Goal: Find contact information: Find contact information

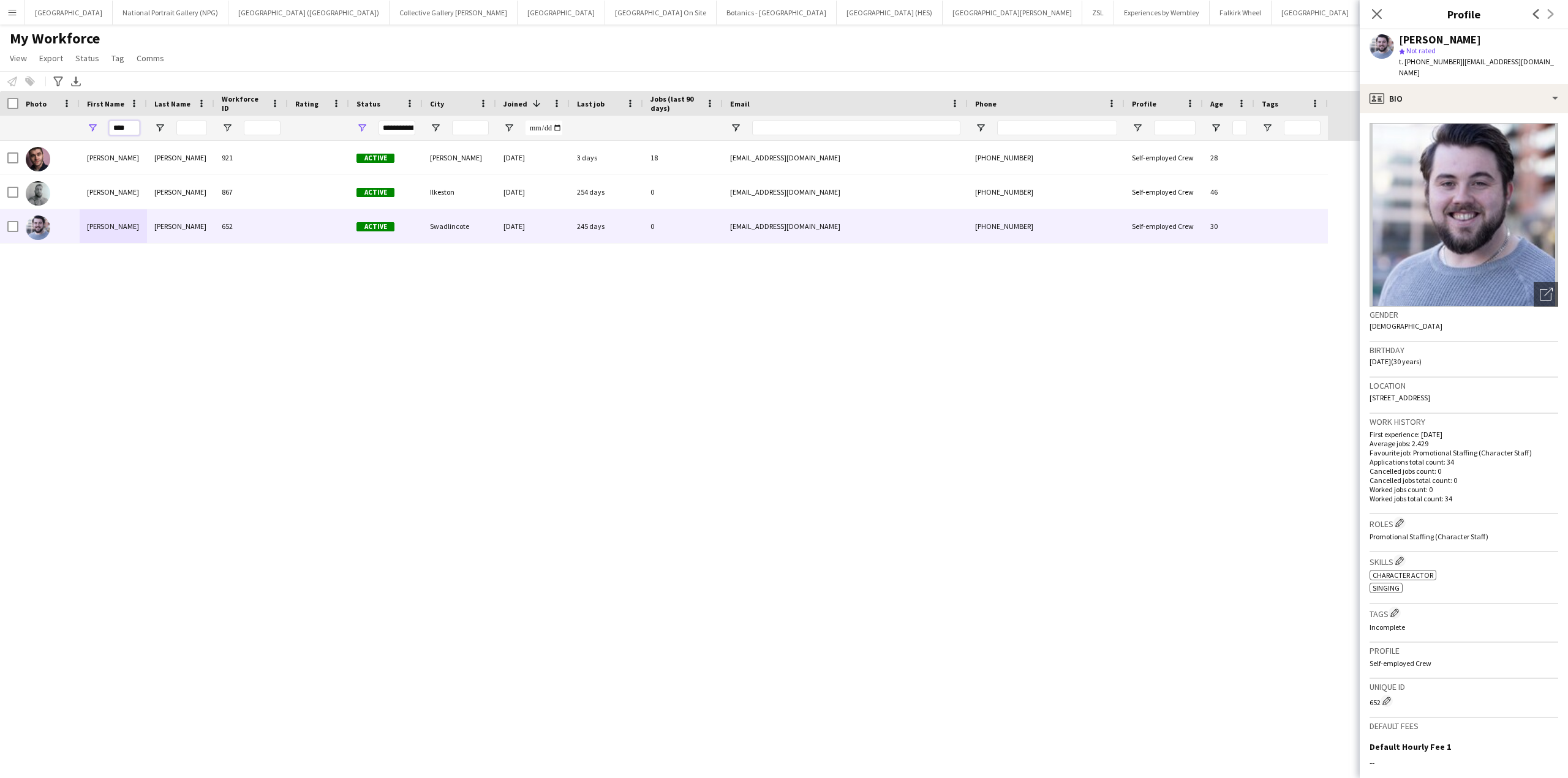
click at [124, 129] on input "****" at bounding box center [124, 128] width 31 height 15
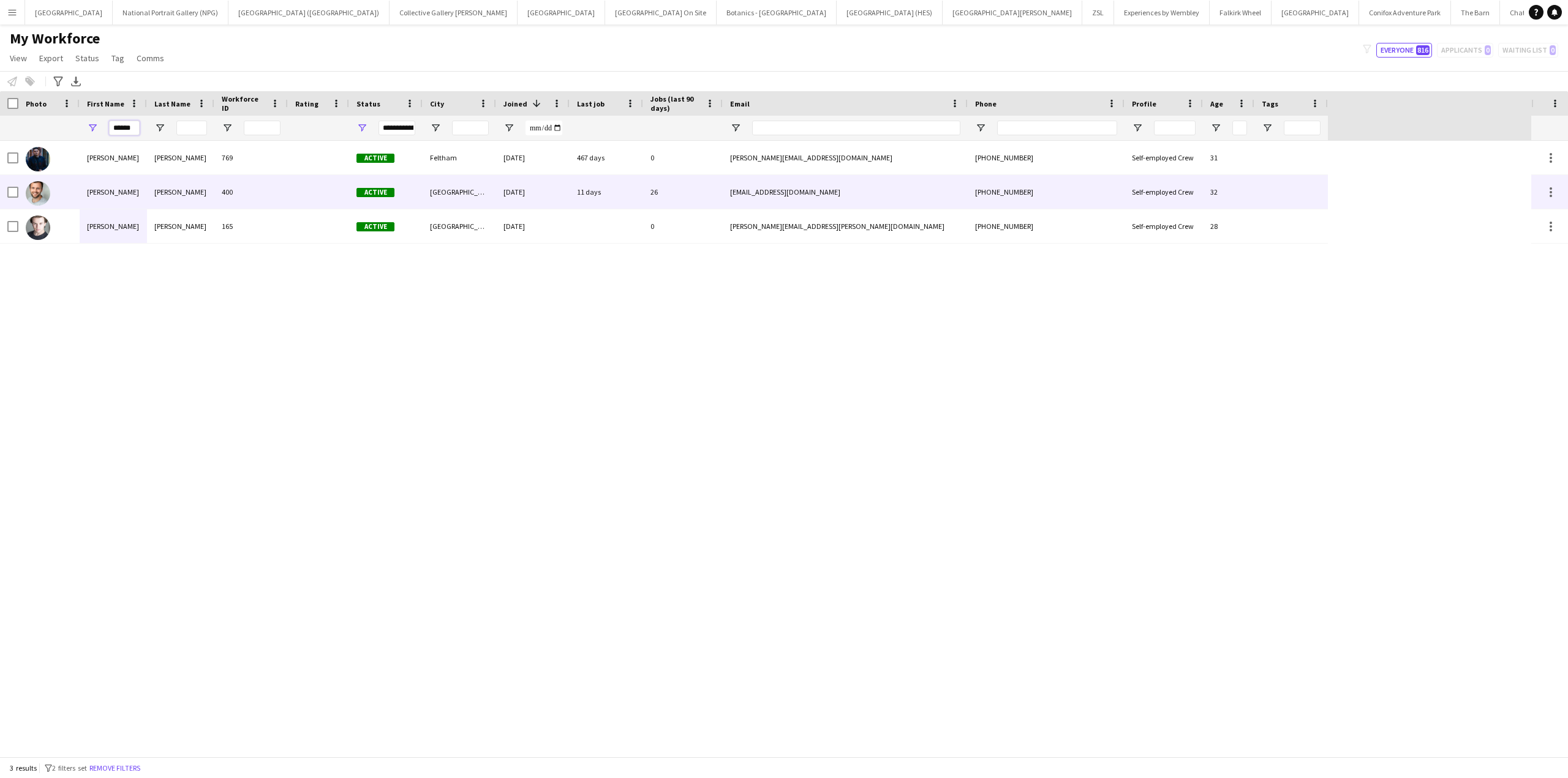
type input "******"
click at [197, 196] on div "[PERSON_NAME]" at bounding box center [180, 192] width 67 height 34
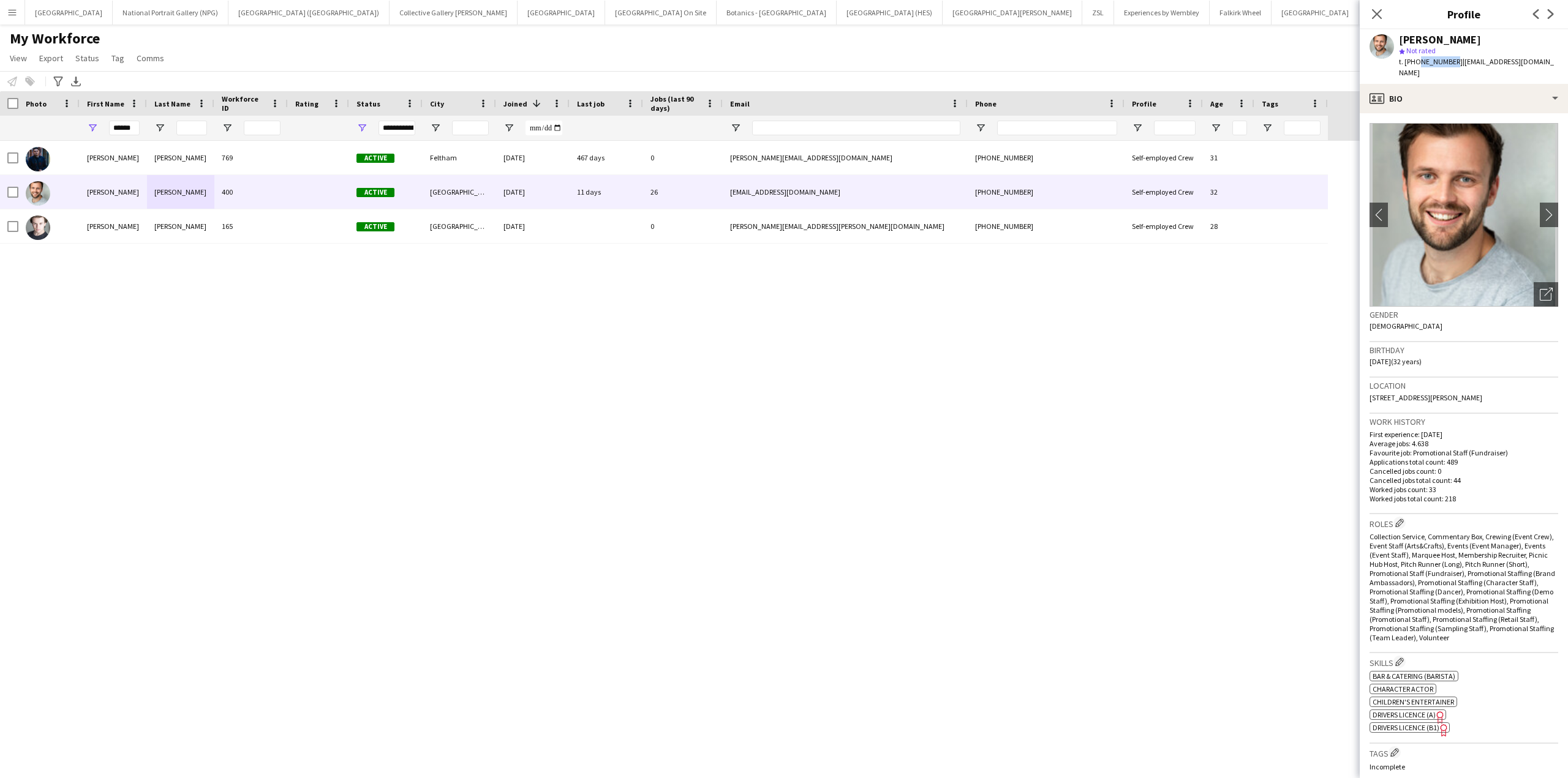
drag, startPoint x: 1451, startPoint y: 59, endPoint x: 1418, endPoint y: 65, distance: 33.5
click at [1418, 65] on span "t. [PHONE_NUMBER]" at bounding box center [1430, 61] width 64 height 9
click at [1429, 62] on span "t. [PHONE_NUMBER]" at bounding box center [1430, 61] width 64 height 9
drag, startPoint x: 1451, startPoint y: 62, endPoint x: 1417, endPoint y: 64, distance: 34.1
click at [1417, 64] on span "t. [PHONE_NUMBER]" at bounding box center [1430, 61] width 64 height 9
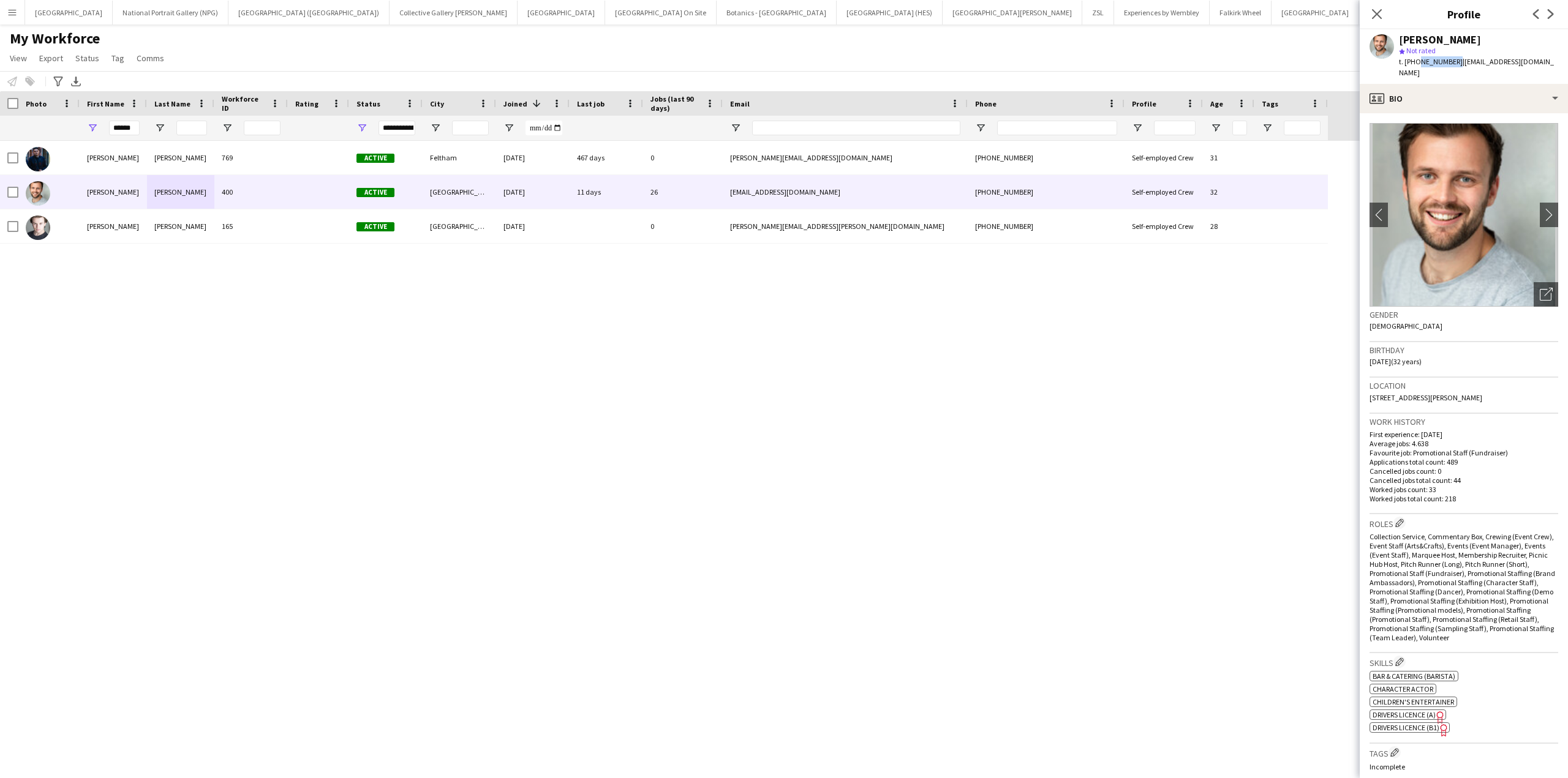
copy span "7837275845"
drag, startPoint x: 1545, startPoint y: 65, endPoint x: 1458, endPoint y: 68, distance: 87.1
click at [1458, 68] on div "[PERSON_NAME] star Not rated t. [PHONE_NUMBER] | [EMAIL_ADDRESS][DOMAIN_NAME]" at bounding box center [1464, 57] width 208 height 54
copy span "[EMAIL_ADDRESS][DOMAIN_NAME]"
